Goal: Task Accomplishment & Management: Use online tool/utility

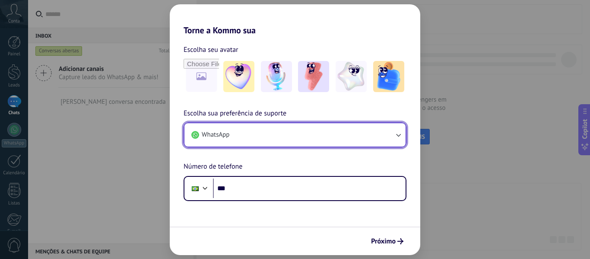
click at [245, 141] on button "WhatsApp" at bounding box center [294, 134] width 221 height 23
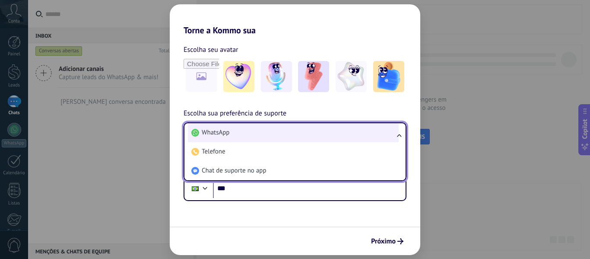
click at [239, 134] on li "WhatsApp" at bounding box center [293, 132] width 211 height 19
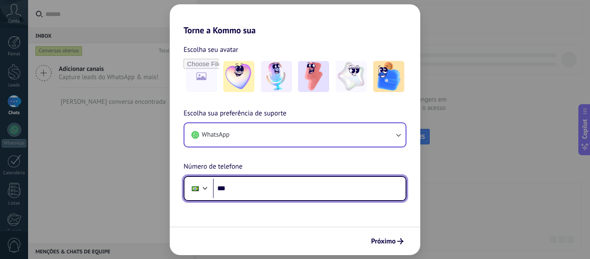
click at [281, 182] on input "***" at bounding box center [309, 188] width 193 height 20
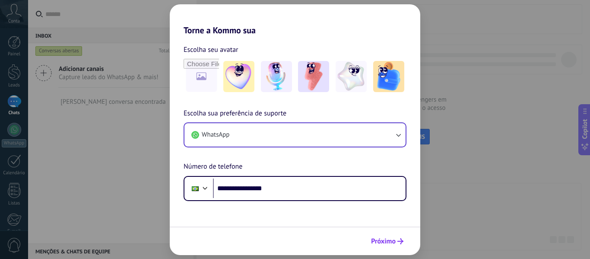
click at [389, 243] on span "Próximo" at bounding box center [383, 241] width 25 height 6
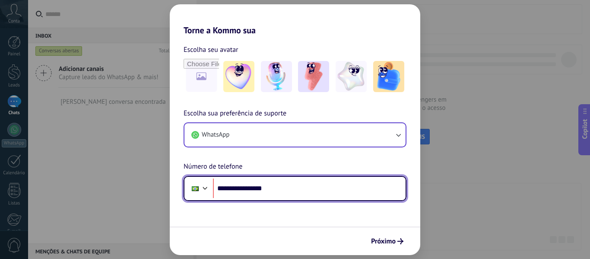
drag, startPoint x: 340, startPoint y: 189, endPoint x: 358, endPoint y: 189, distance: 18.1
click at [358, 189] on input "**********" at bounding box center [309, 188] width 193 height 20
type input "**********"
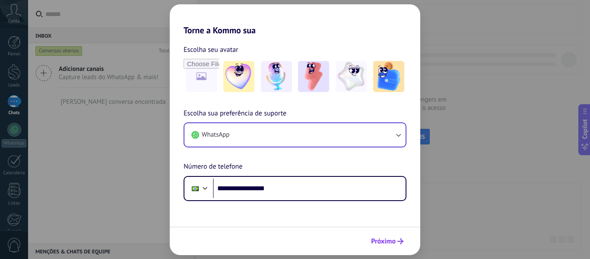
click at [383, 241] on span "Próximo" at bounding box center [383, 241] width 25 height 6
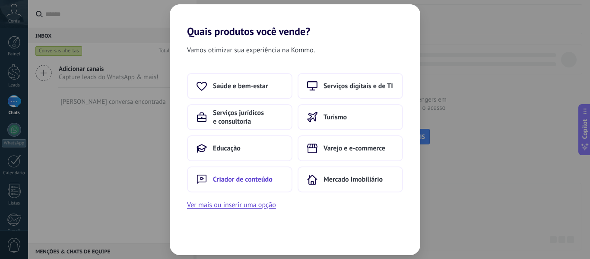
click at [226, 171] on button "Criador de conteúdo" at bounding box center [239, 179] width 105 height 26
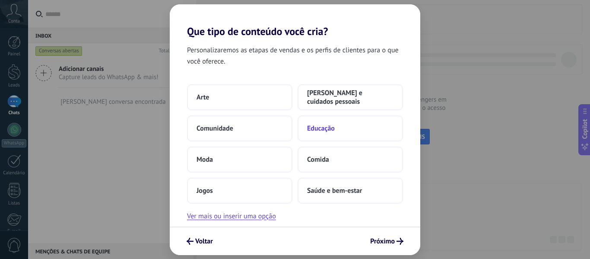
click at [306, 129] on button "Educação" at bounding box center [350, 128] width 105 height 26
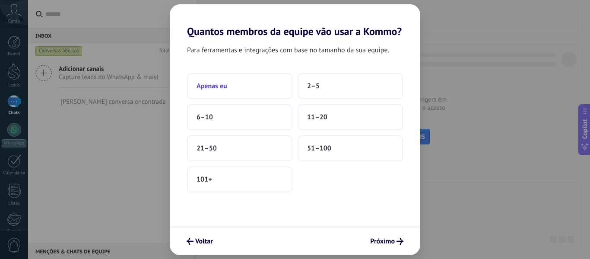
click at [213, 82] on span "Apenas eu" at bounding box center [212, 86] width 31 height 9
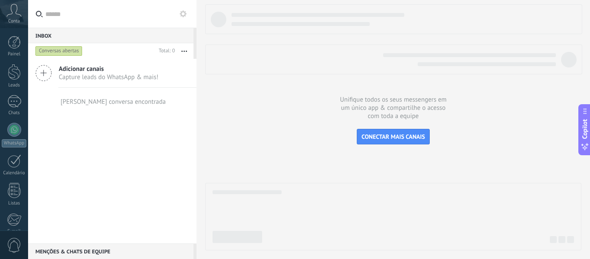
scroll to position [101, 0]
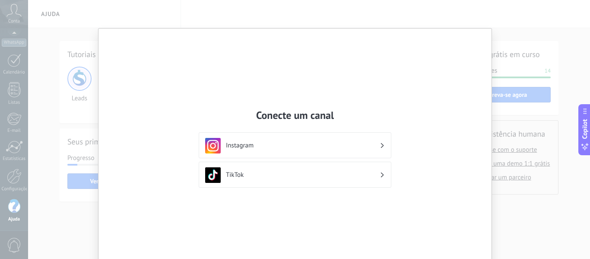
scroll to position [40, 0]
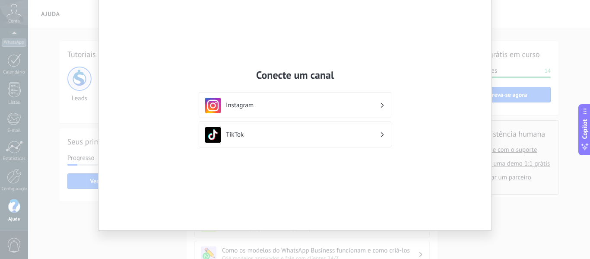
click at [523, 187] on div "Conecte um canal Instagram TikTok" at bounding box center [295, 129] width 590 height 259
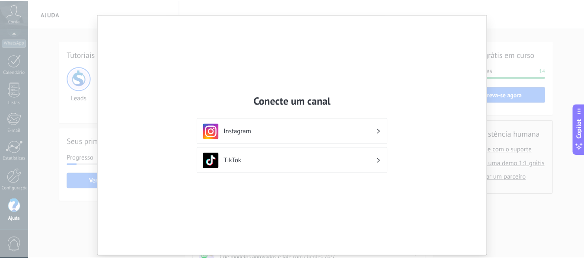
scroll to position [0, 0]
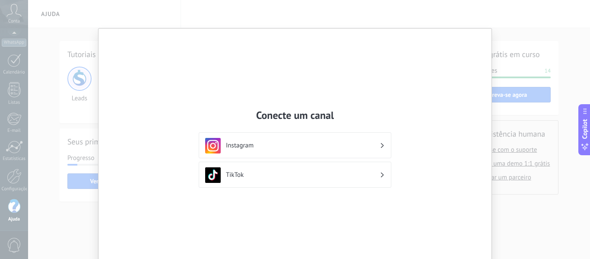
click at [250, 143] on h3 "Instagram" at bounding box center [303, 145] width 154 height 8
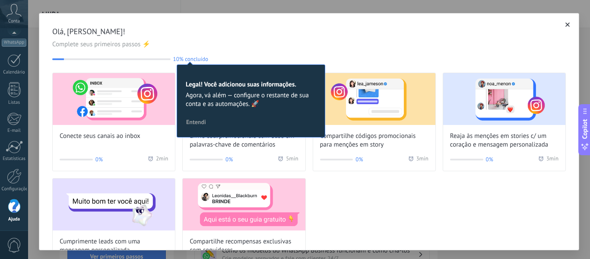
click at [566, 23] on icon "button" at bounding box center [568, 24] width 4 height 4
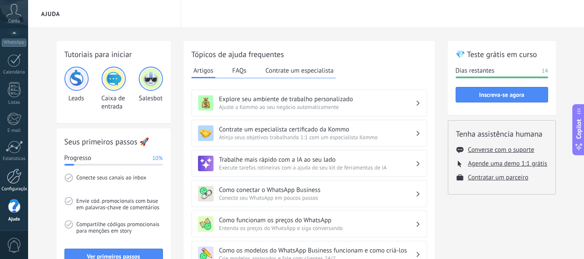
click at [16, 182] on div at bounding box center [14, 175] width 15 height 15
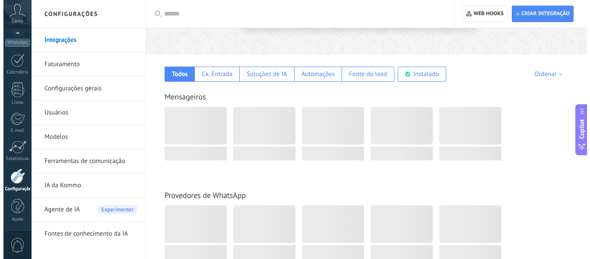
scroll to position [130, 0]
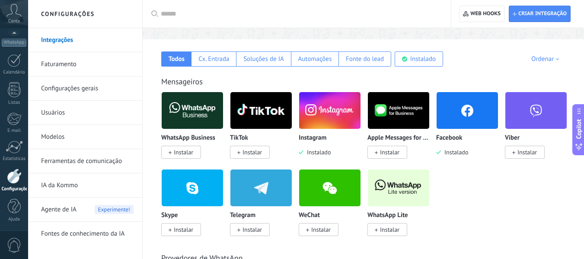
click at [185, 151] on span "Instalar" at bounding box center [183, 152] width 19 height 8
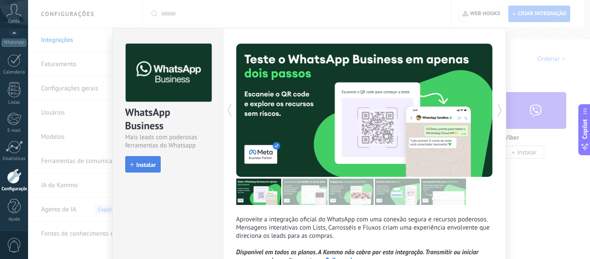
click at [142, 164] on span "Instalar" at bounding box center [146, 165] width 19 height 6
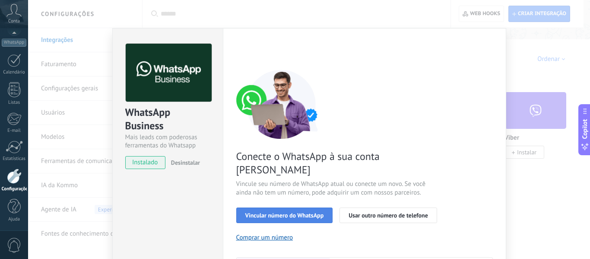
click at [311, 207] on button "Vincular número do WhatsApp" at bounding box center [284, 215] width 97 height 16
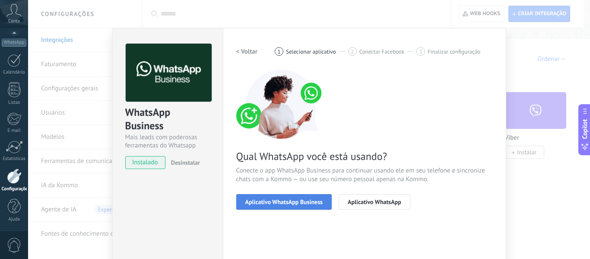
click at [285, 199] on span "Aplicativo WhatsApp Business" at bounding box center [283, 202] width 77 height 6
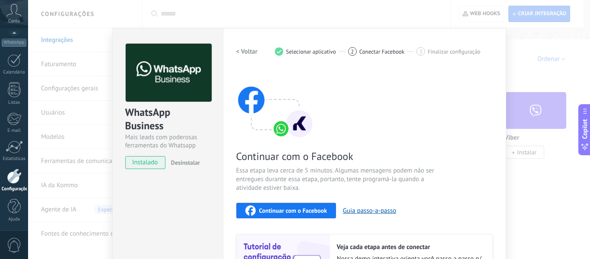
click at [287, 211] on span "Continuar com o Facebook" at bounding box center [293, 210] width 68 height 6
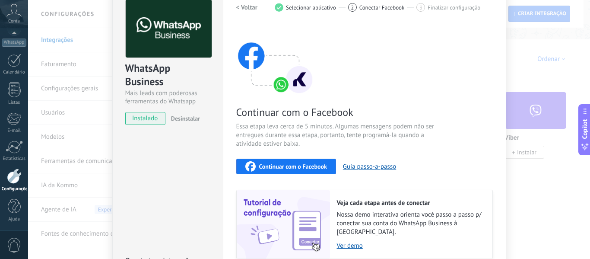
scroll to position [0, 0]
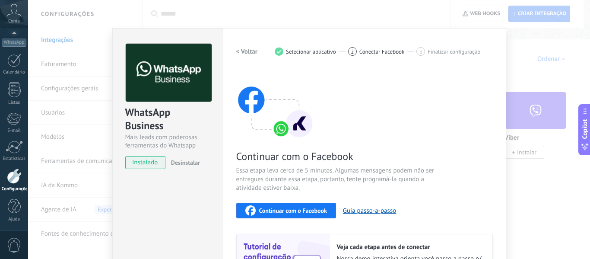
click at [540, 64] on div "WhatsApp Business Mais leads com poderosas ferramentas do Whatsapp instalado De…" at bounding box center [309, 129] width 562 height 259
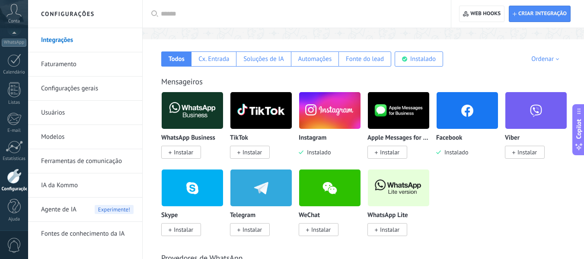
click at [191, 114] on img at bounding box center [192, 110] width 61 height 42
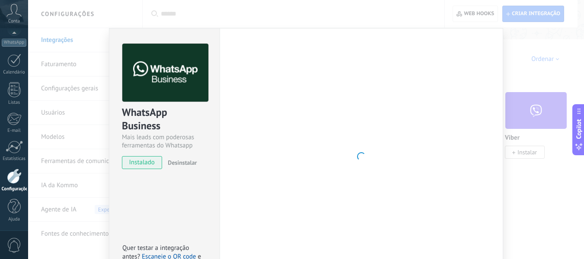
click at [182, 149] on div "Mais leads com poderosas ferramentas do Whatsapp" at bounding box center [164, 141] width 85 height 16
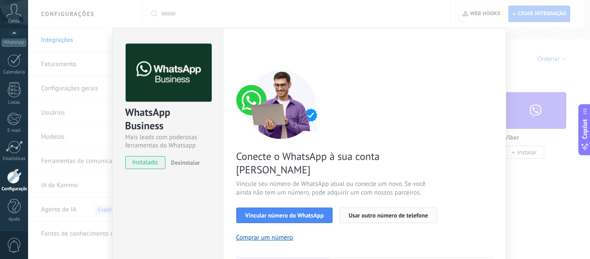
click at [391, 212] on span "Usar outro número de telefone" at bounding box center [388, 215] width 79 height 6
click at [306, 212] on span "Vincular número do WhatsApp" at bounding box center [284, 215] width 79 height 6
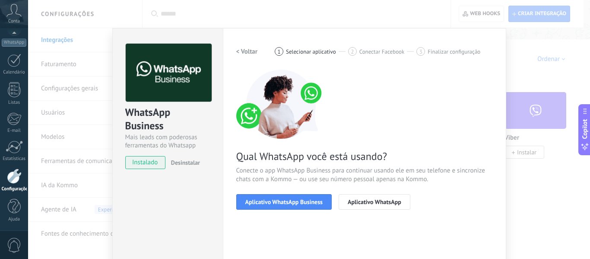
click at [532, 80] on div "WhatsApp Business Mais leads com poderosas ferramentas do Whatsapp instalado De…" at bounding box center [309, 129] width 562 height 259
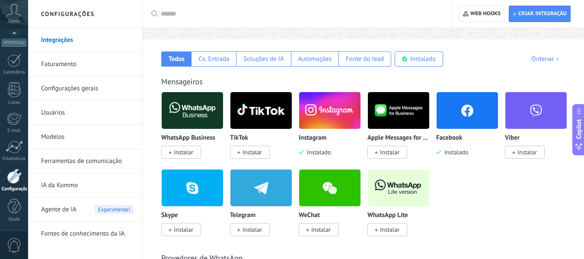
click at [190, 116] on img at bounding box center [192, 110] width 61 height 42
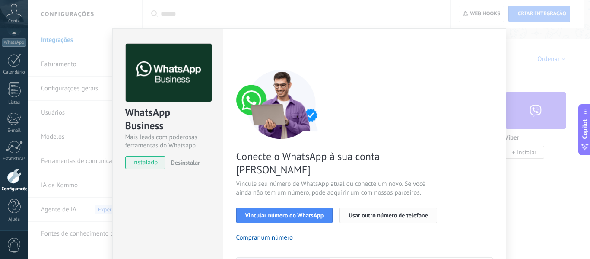
click at [392, 212] on span "Usar outro número de telefone" at bounding box center [388, 215] width 79 height 6
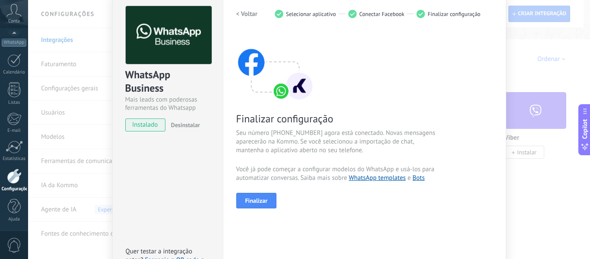
scroll to position [100, 0]
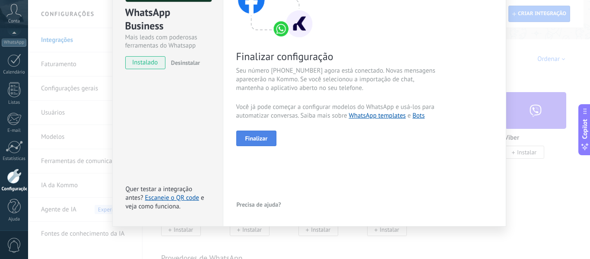
click at [261, 140] on span "Finalizar" at bounding box center [256, 138] width 22 height 6
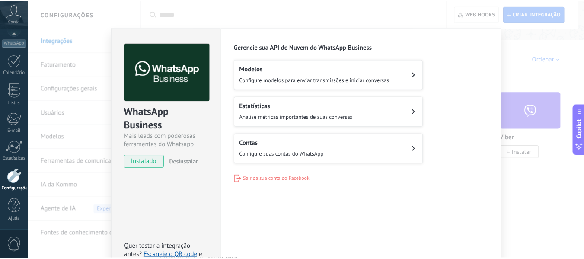
scroll to position [0, 0]
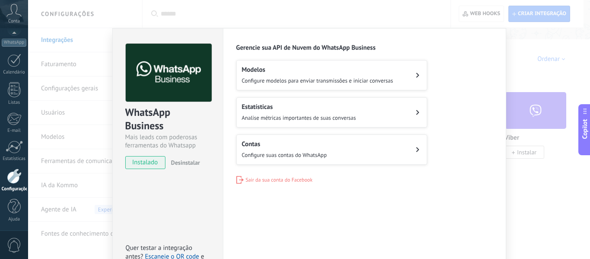
click at [520, 210] on div "WhatsApp Business Mais leads com poderosas ferramentas do Whatsapp instalado De…" at bounding box center [309, 129] width 562 height 259
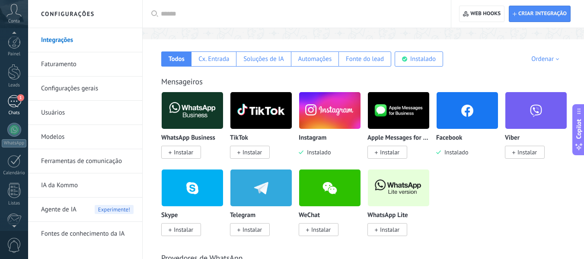
click at [15, 106] on div "1" at bounding box center [14, 101] width 14 height 13
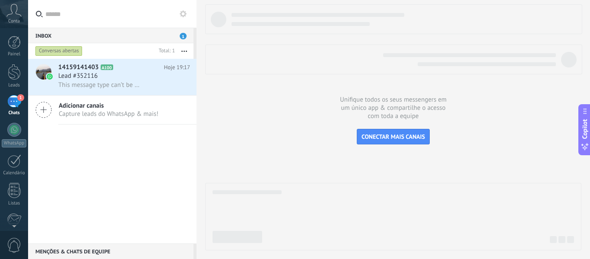
click at [189, 13] on label at bounding box center [112, 14] width 168 height 28
click at [189, 13] on input "text" at bounding box center [117, 14] width 144 height 28
click at [184, 13] on use at bounding box center [183, 13] width 7 height 7
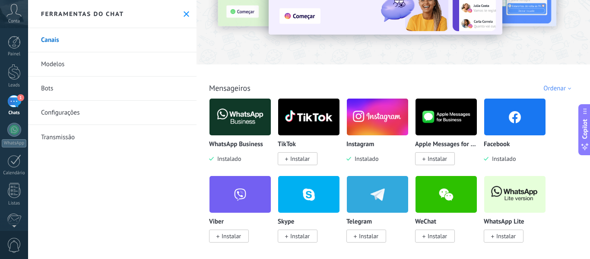
scroll to position [86, 0]
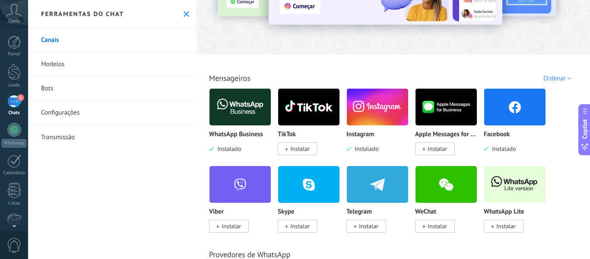
click at [232, 118] on img at bounding box center [240, 107] width 61 height 42
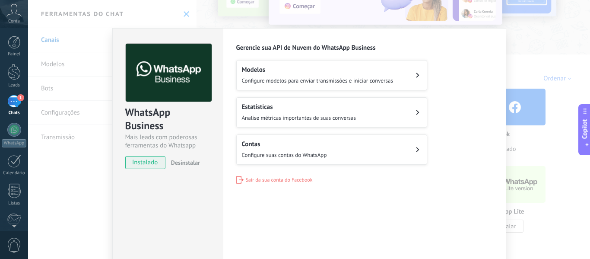
click at [298, 153] on span "Configure suas contas do WhatsApp" at bounding box center [284, 154] width 85 height 7
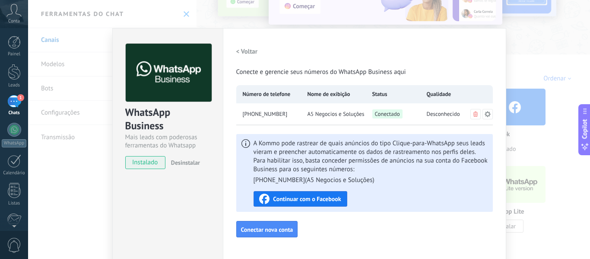
click at [530, 40] on div "WhatsApp Business Mais leads com poderosas ferramentas do Whatsapp instalado De…" at bounding box center [309, 129] width 562 height 259
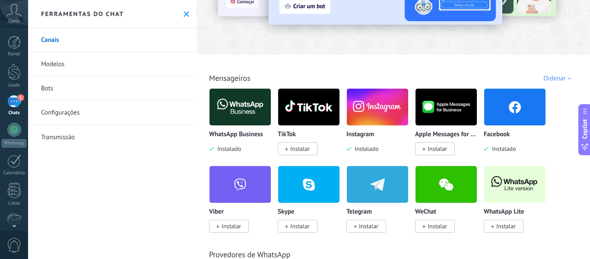
click at [42, 87] on link "Bots" at bounding box center [112, 88] width 168 height 24
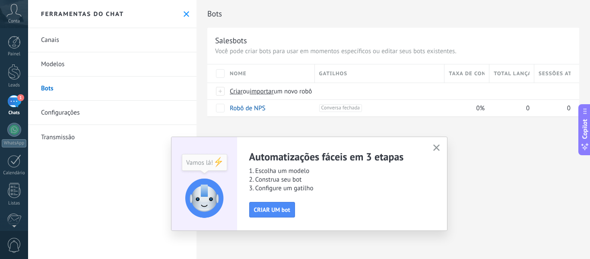
click at [435, 147] on icon "button" at bounding box center [436, 147] width 6 height 6
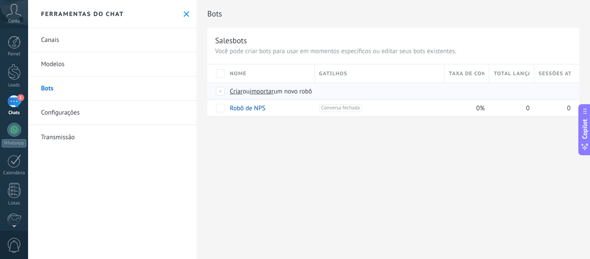
click at [269, 91] on span "importar" at bounding box center [262, 91] width 24 height 8
click at [0, 0] on input "importar um novo robô" at bounding box center [0, 0] width 0 height 0
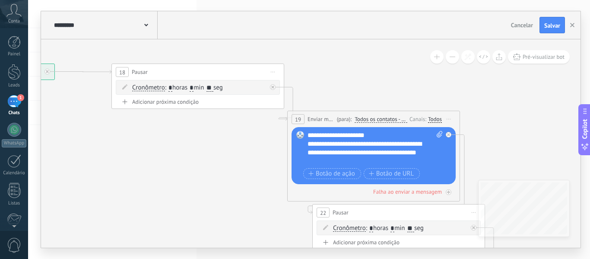
drag, startPoint x: 440, startPoint y: 216, endPoint x: 227, endPoint y: 149, distance: 223.9
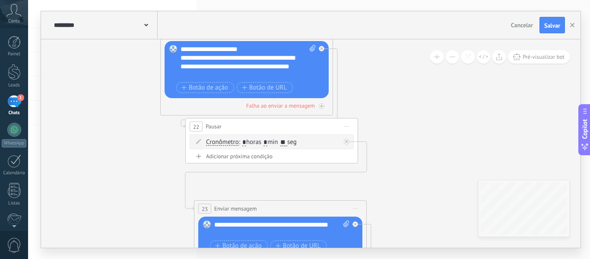
drag, startPoint x: 516, startPoint y: 175, endPoint x: 389, endPoint y: 89, distance: 153.4
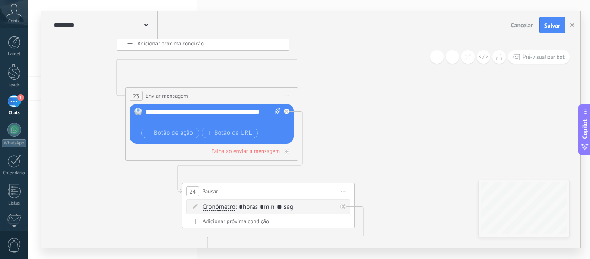
drag, startPoint x: 422, startPoint y: 156, endPoint x: 397, endPoint y: 83, distance: 77.6
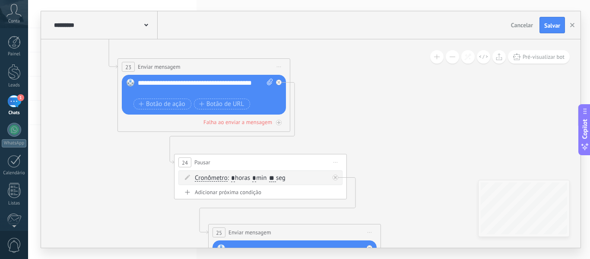
drag, startPoint x: 435, startPoint y: 149, endPoint x: 402, endPoint y: 70, distance: 85.6
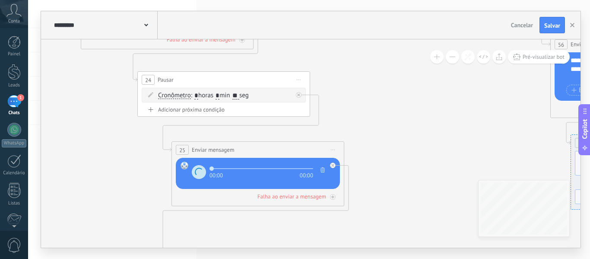
drag, startPoint x: 445, startPoint y: 167, endPoint x: 422, endPoint y: 102, distance: 69.0
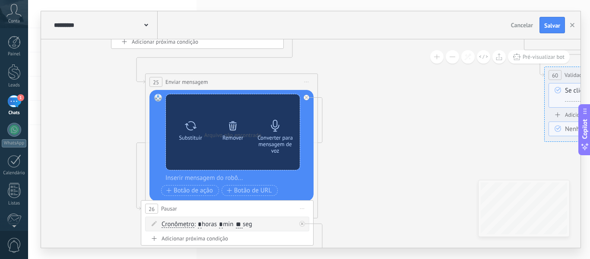
click at [279, 130] on icon at bounding box center [275, 126] width 12 height 12
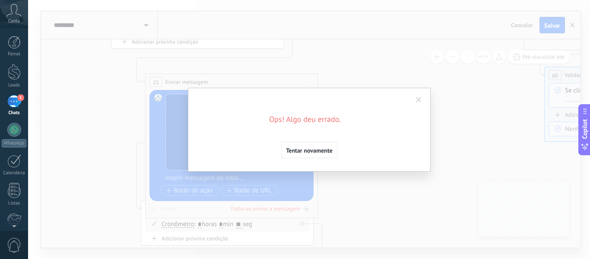
click at [480, 169] on div "Ops! Algo deu errado. Tentar novamente" at bounding box center [309, 129] width 562 height 259
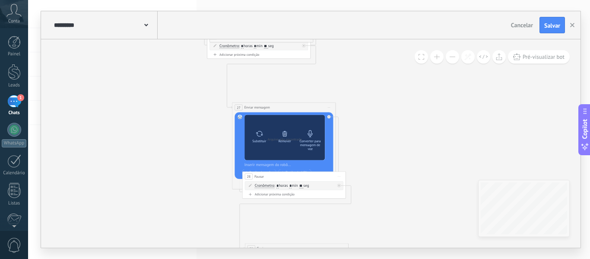
click at [314, 140] on div "Converter para mensagem de voz" at bounding box center [310, 145] width 22 height 12
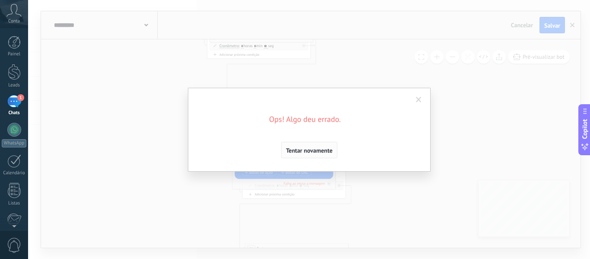
click at [318, 151] on span "Tentar novamente" at bounding box center [309, 150] width 47 height 6
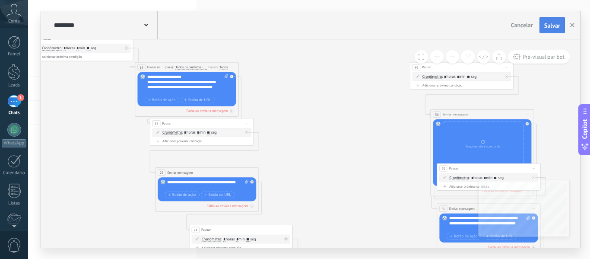
click at [550, 20] on button "Salvar" at bounding box center [552, 25] width 25 height 16
click at [572, 28] on button "button" at bounding box center [572, 25] width 13 height 16
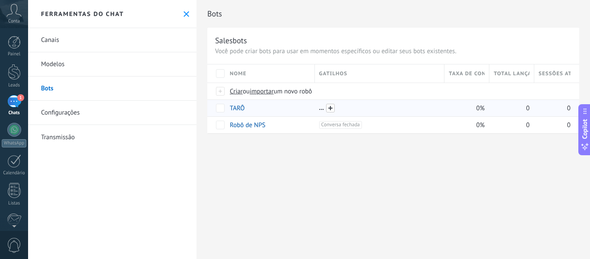
click at [330, 108] on span at bounding box center [330, 108] width 9 height 9
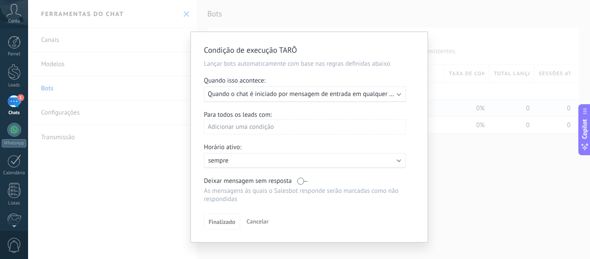
click at [263, 97] on span "Quando o chat é iniciado por mensagem de entrada em qualquer canal" at bounding box center [306, 94] width 196 height 8
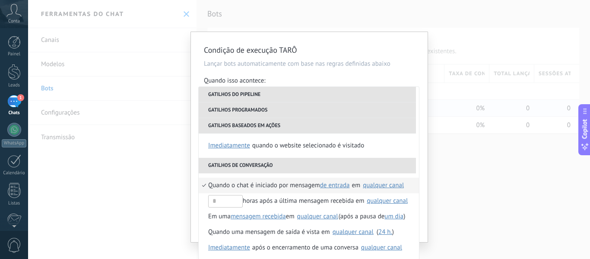
scroll to position [1, 0]
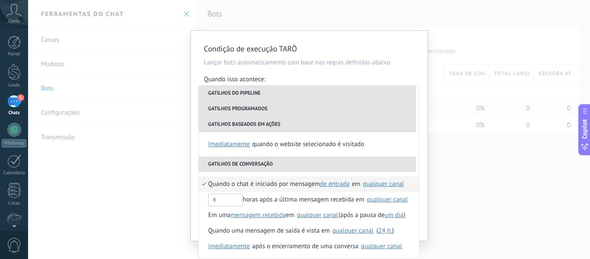
click at [391, 185] on div "qualquer canal" at bounding box center [383, 184] width 41 height 6
click at [340, 203] on span "A5 Negocios e Soluções" at bounding box center [373, 203] width 66 height 9
click at [443, 163] on div "Condição de execução TARÔ Lançar bots automaticamente com base nas regras defin…" at bounding box center [309, 129] width 562 height 259
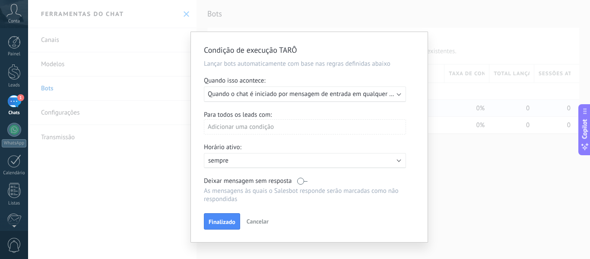
scroll to position [0, 0]
click at [442, 166] on div "Condição de execução TARÔ Lançar bots automaticamente com base nas regras defin…" at bounding box center [309, 129] width 562 height 259
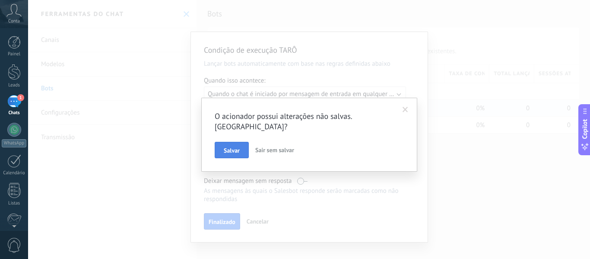
click at [232, 147] on span "Salvar" at bounding box center [232, 150] width 16 height 6
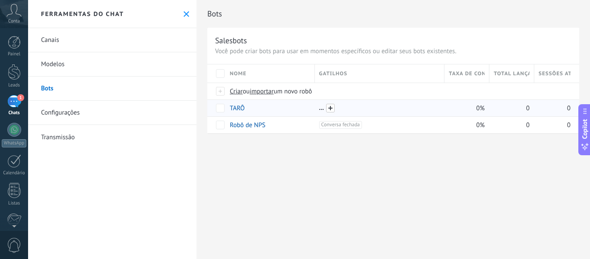
click at [331, 110] on span at bounding box center [330, 108] width 9 height 9
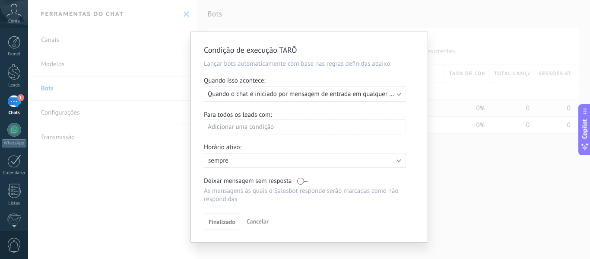
click at [268, 94] on span "Quando o chat é iniciado por mensagem de entrada em qualquer canal" at bounding box center [306, 94] width 196 height 8
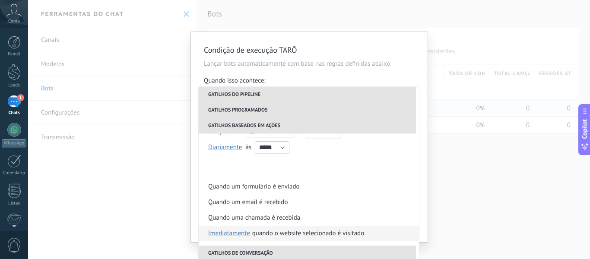
scroll to position [188, 0]
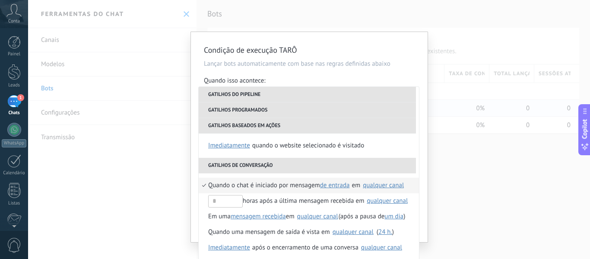
click at [397, 185] on div "qualquer canal" at bounding box center [383, 185] width 41 height 6
click at [423, 159] on div "Condição de execução TARÔ Lançar bots automaticamente com base nas regras defin…" at bounding box center [309, 137] width 237 height 210
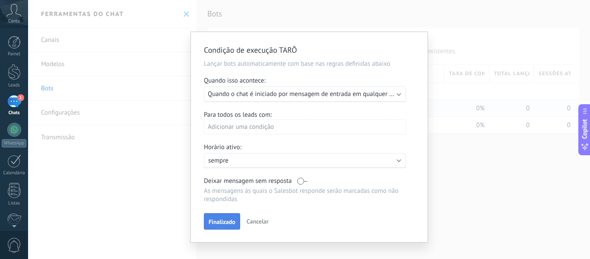
click at [218, 219] on span "Finalizado" at bounding box center [222, 222] width 27 height 6
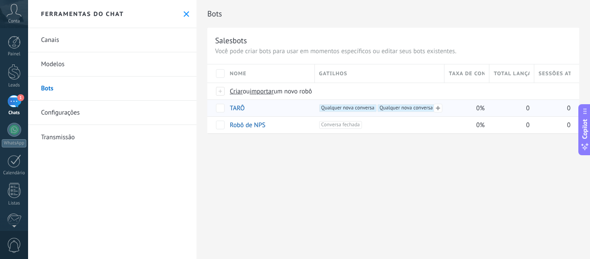
click at [354, 108] on span "Qualquer nova conversa +1" at bounding box center [347, 108] width 57 height 8
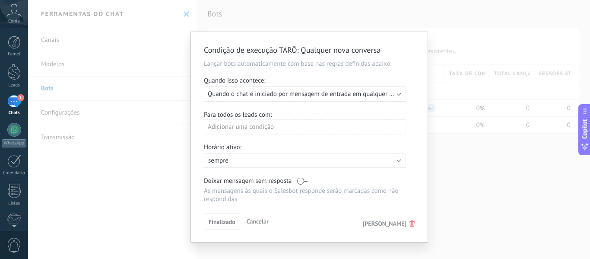
click at [413, 226] on use at bounding box center [412, 223] width 5 height 6
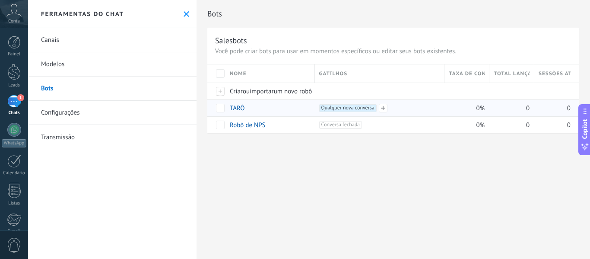
click at [351, 109] on span "Qualquer nova conversa +0" at bounding box center [347, 108] width 57 height 8
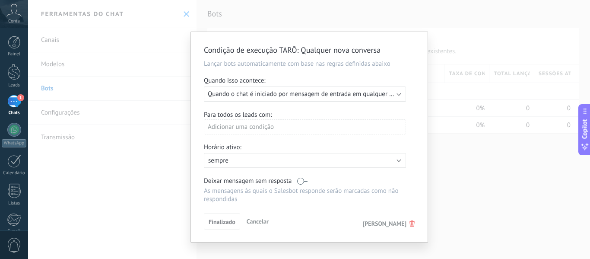
click at [413, 225] on icon at bounding box center [412, 223] width 5 height 6
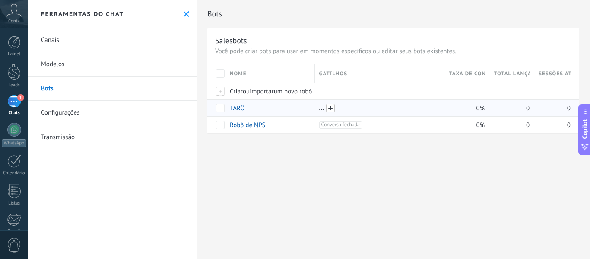
click at [332, 109] on span at bounding box center [330, 108] width 9 height 9
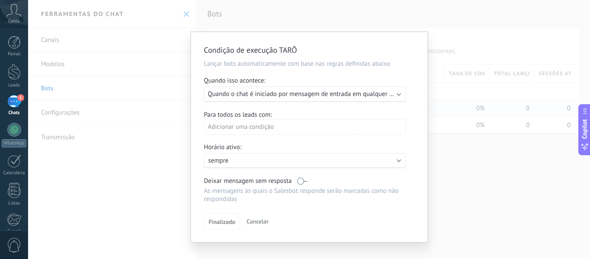
click at [305, 93] on span "Quando o chat é iniciado por mensagem de entrada em qualquer canal" at bounding box center [306, 94] width 196 height 8
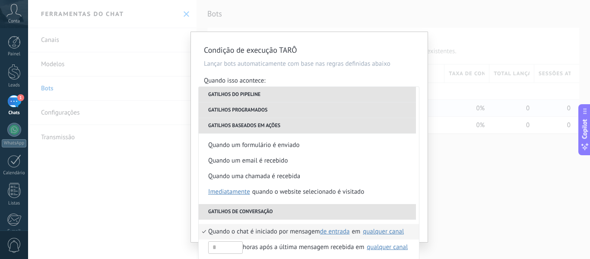
scroll to position [188, 0]
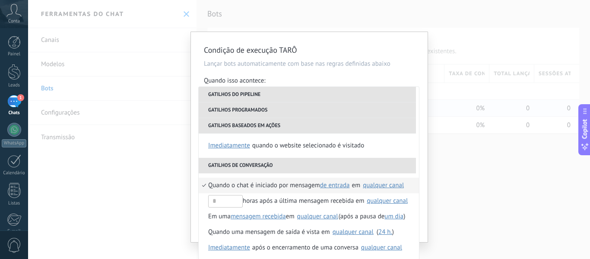
click at [385, 185] on div "qualquer canal" at bounding box center [383, 185] width 41 height 6
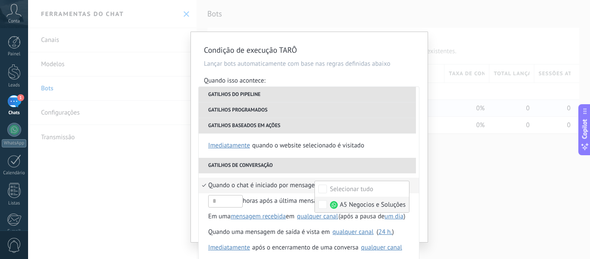
click at [347, 203] on span "A5 Negocios e Soluções" at bounding box center [373, 204] width 66 height 9
click at [420, 168] on div "Condição de execução TARÔ Lançar bots automaticamente com base nas regras defin…" at bounding box center [309, 137] width 237 height 210
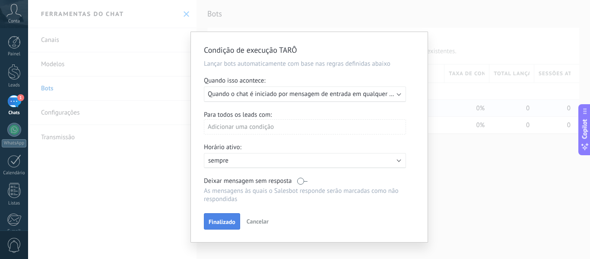
click at [217, 220] on span "Finalizado" at bounding box center [222, 222] width 27 height 6
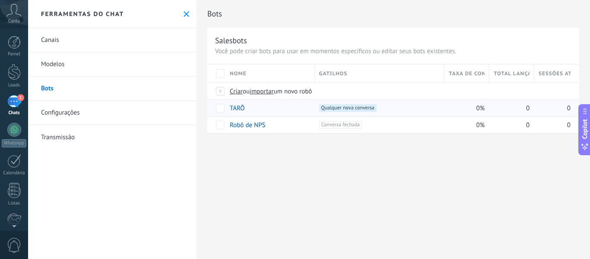
drag, startPoint x: 60, startPoint y: 41, endPoint x: 91, endPoint y: 142, distance: 105.8
click at [60, 41] on link "Canais" at bounding box center [112, 40] width 168 height 24
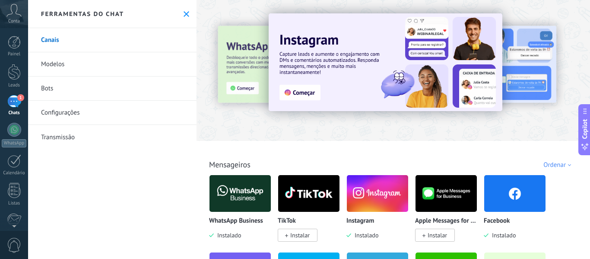
click at [233, 197] on img at bounding box center [240, 193] width 61 height 42
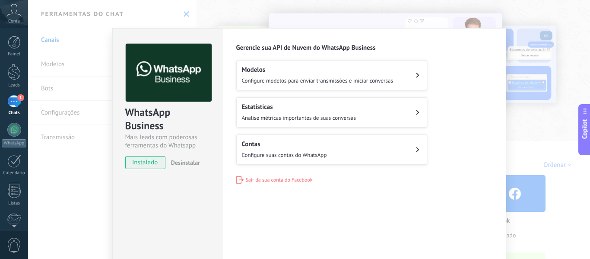
click at [261, 149] on div "Contas Configure suas contas do WhatsApp" at bounding box center [284, 149] width 85 height 19
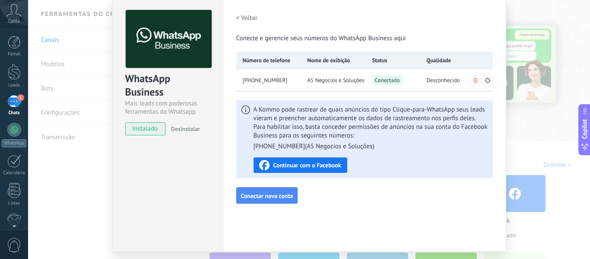
scroll to position [59, 0]
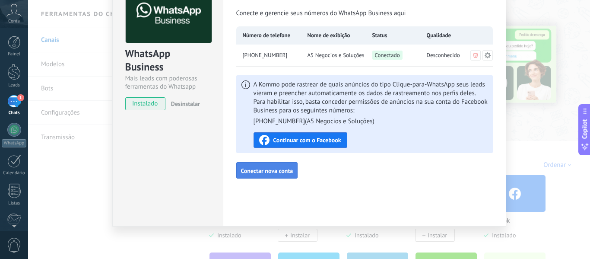
click at [255, 170] on span "Conectar nova conta" at bounding box center [267, 171] width 52 height 6
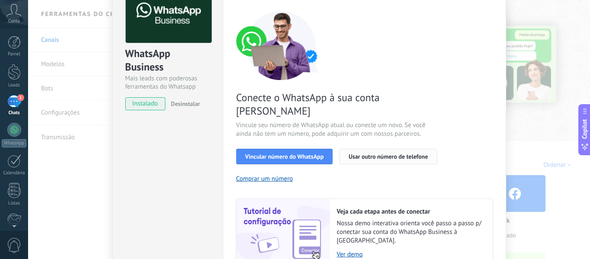
click at [385, 149] on button "Usar outro número de telefone" at bounding box center [389, 157] width 98 height 16
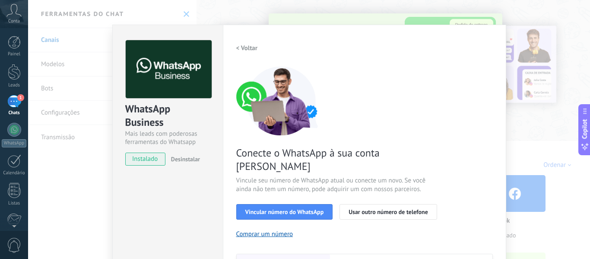
scroll to position [0, 0]
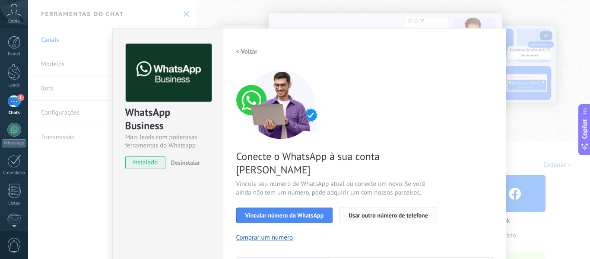
click at [382, 212] on span "Usar outro número de telefone" at bounding box center [388, 215] width 79 height 6
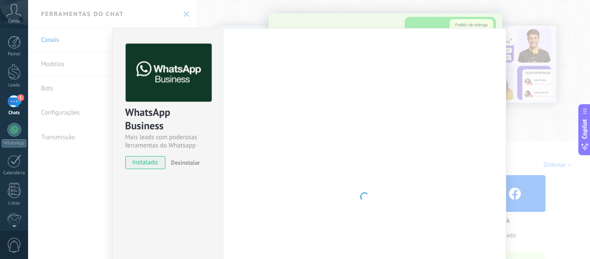
click at [537, 121] on div "WhatsApp Business Mais leads com poderosas ferramentas do Whatsapp instalado De…" at bounding box center [309, 129] width 562 height 259
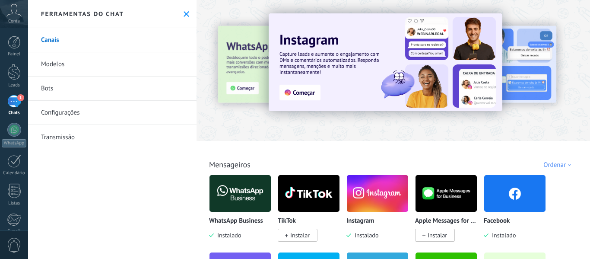
scroll to position [86, 0]
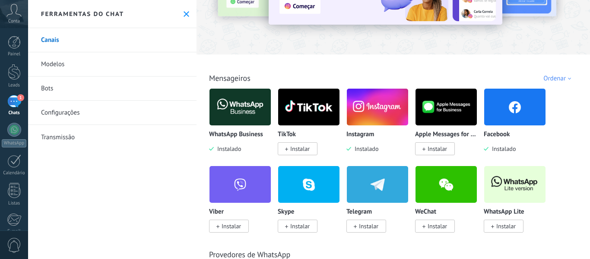
click at [233, 114] on img at bounding box center [240, 107] width 61 height 42
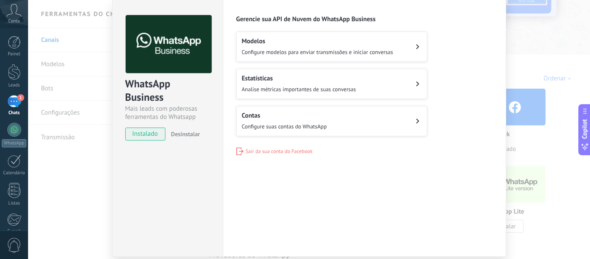
scroll to position [59, 0]
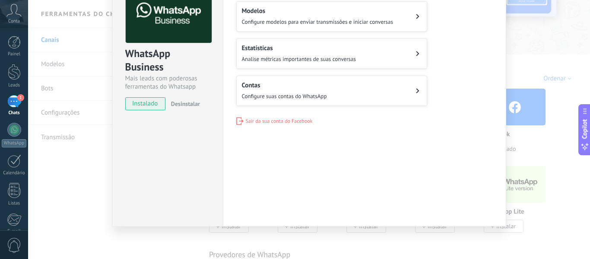
click at [322, 90] on div "Contas Configure suas contas do WhatsApp" at bounding box center [284, 90] width 85 height 19
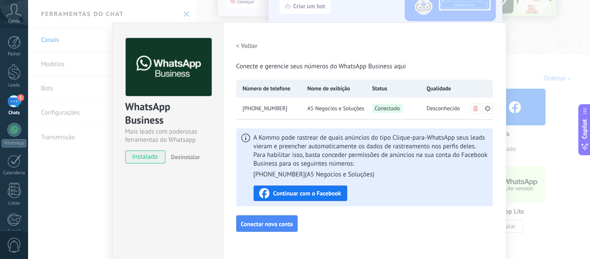
scroll to position [0, 0]
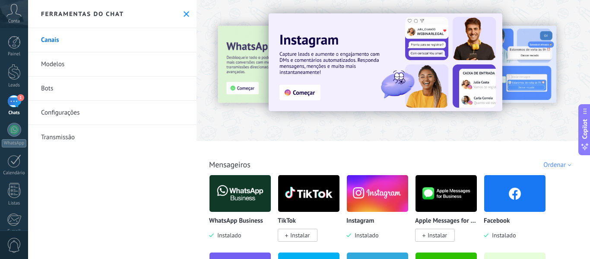
click at [235, 191] on img at bounding box center [240, 193] width 61 height 42
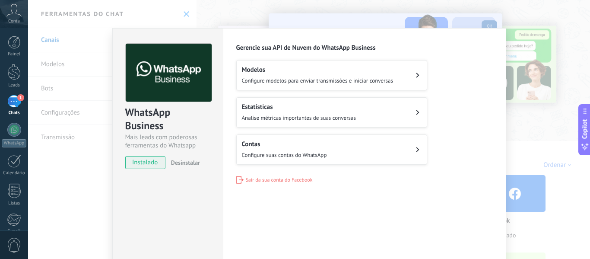
click at [299, 150] on div "Contas Configure suas contas do WhatsApp" at bounding box center [284, 149] width 85 height 19
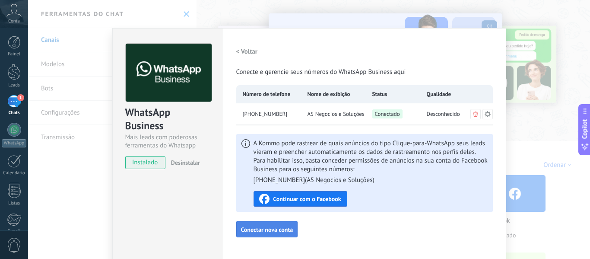
click at [262, 232] on span "Conectar nova conta" at bounding box center [267, 229] width 52 height 6
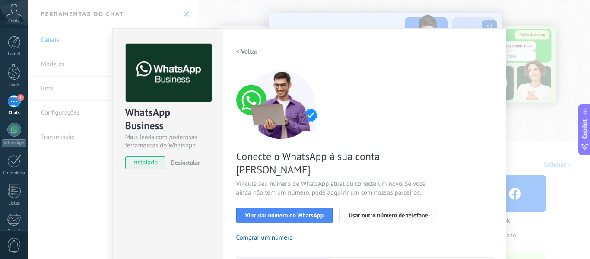
click at [353, 212] on span "Usar outro número de telefone" at bounding box center [388, 215] width 79 height 6
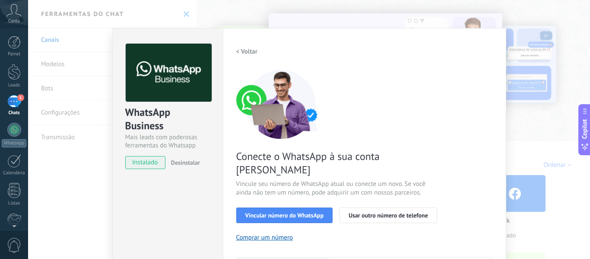
click at [527, 132] on div "WhatsApp Business Mais leads com poderosas ferramentas do Whatsapp instalado De…" at bounding box center [309, 129] width 562 height 259
